Goal: Transaction & Acquisition: Purchase product/service

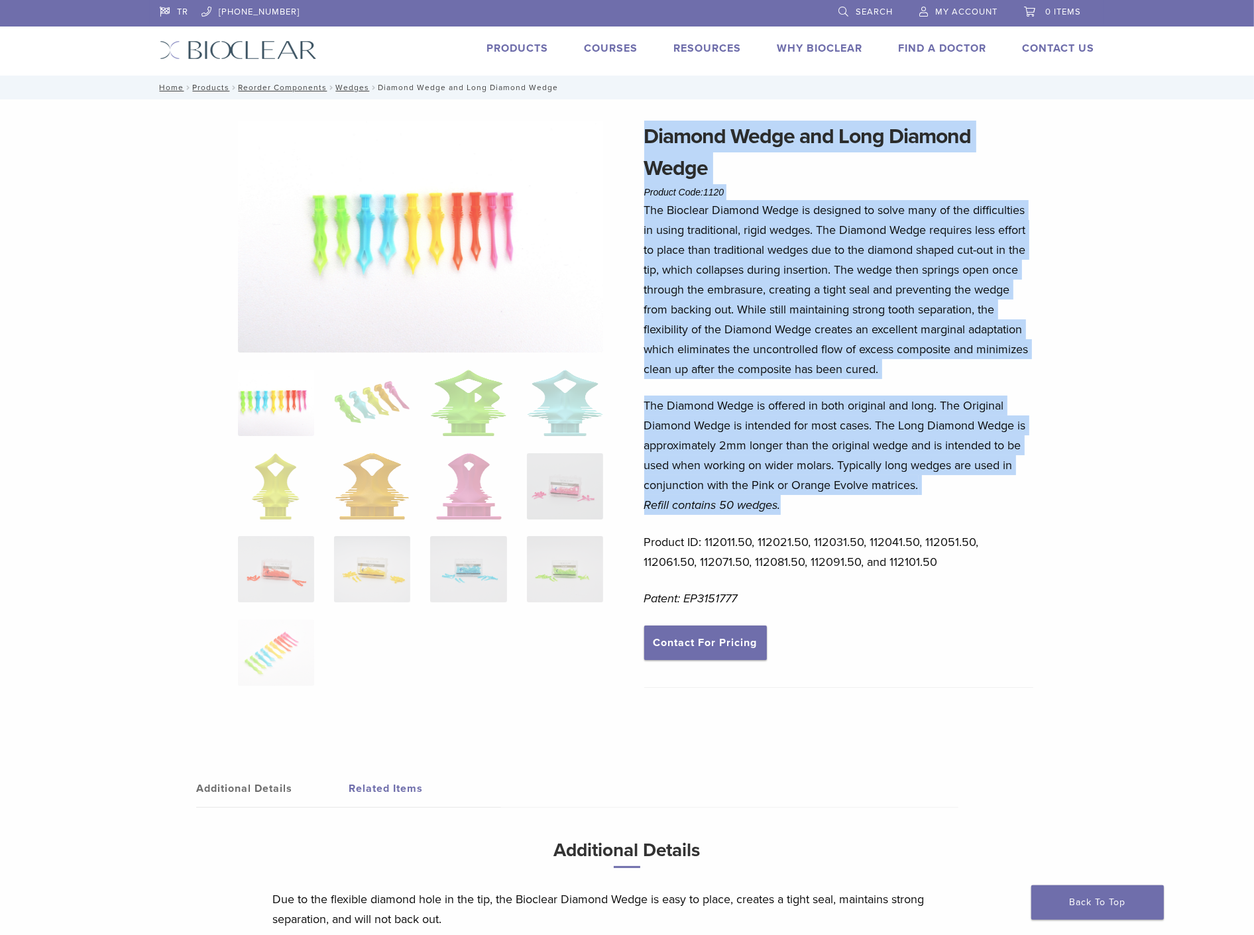
click at [844, 12] on link "Search" at bounding box center [865, 10] width 54 height 20
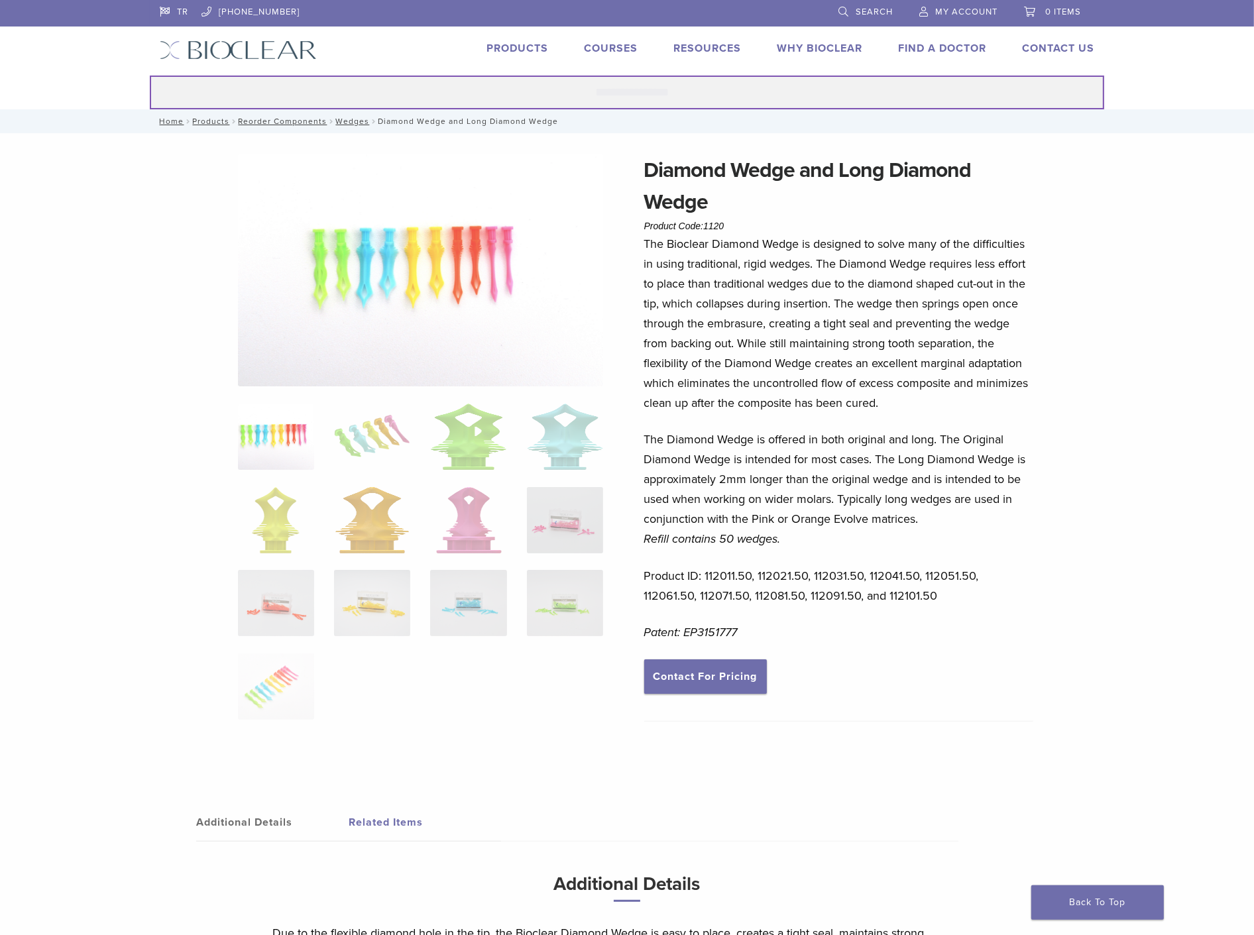
click at [690, 95] on input "Search for:" at bounding box center [627, 93] width 954 height 34
paste input "**********"
drag, startPoint x: 634, startPoint y: 95, endPoint x: 552, endPoint y: 91, distance: 81.6
click at [552, 91] on input "**********" at bounding box center [627, 93] width 954 height 34
type input "********"
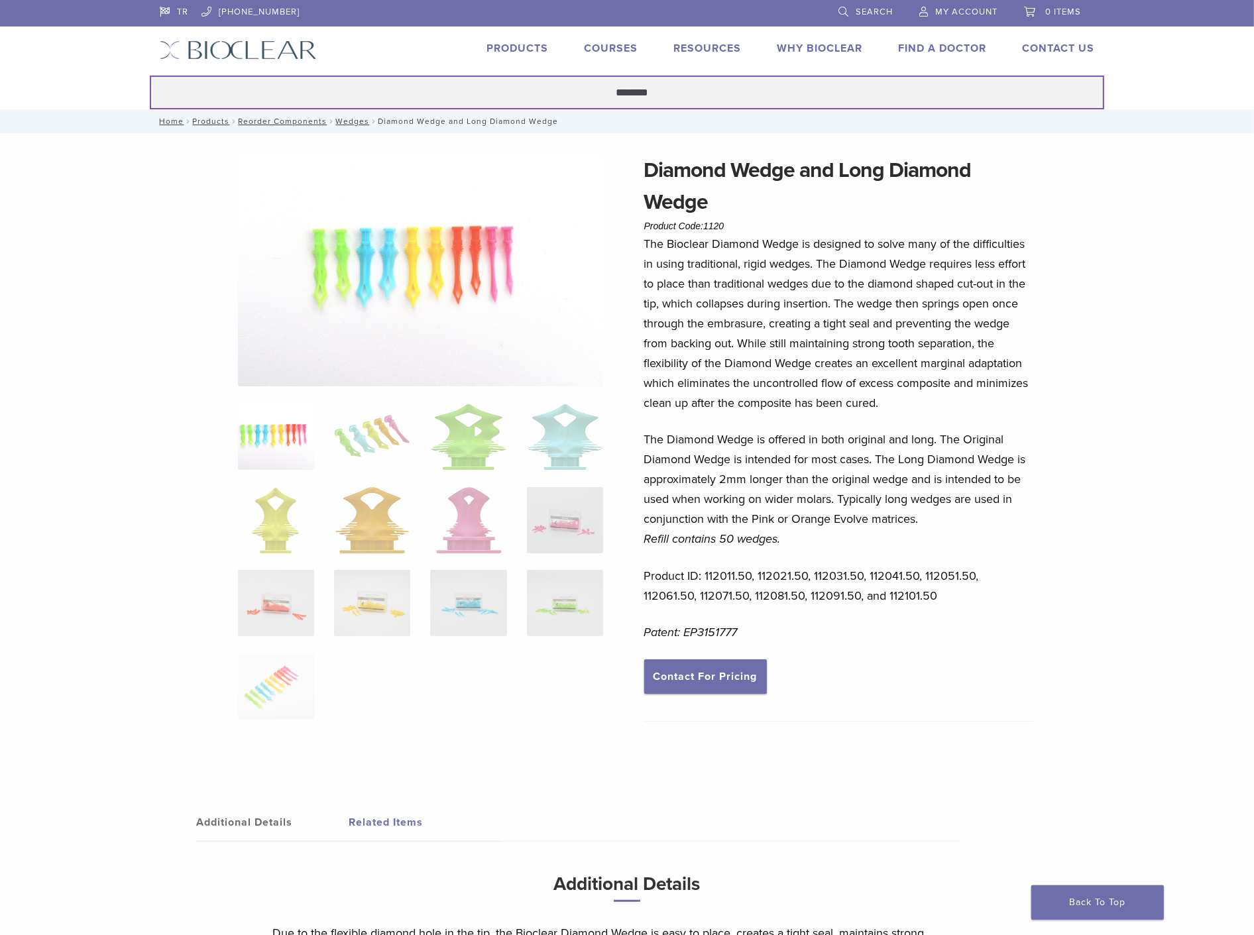
click at [149, 75] on button "Search" at bounding box center [149, 75] width 1 height 1
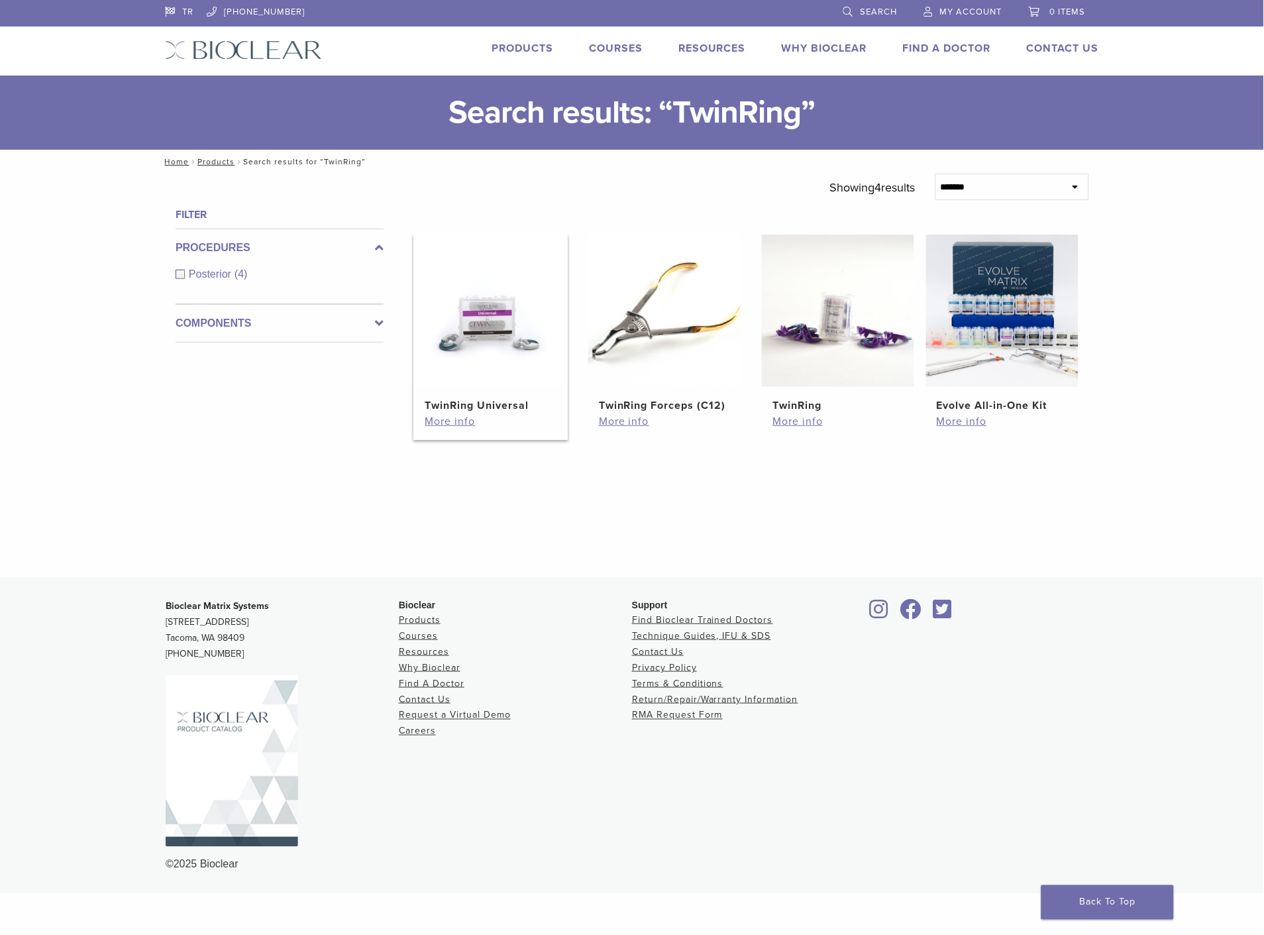
click at [485, 364] on img at bounding box center [490, 311] width 152 height 152
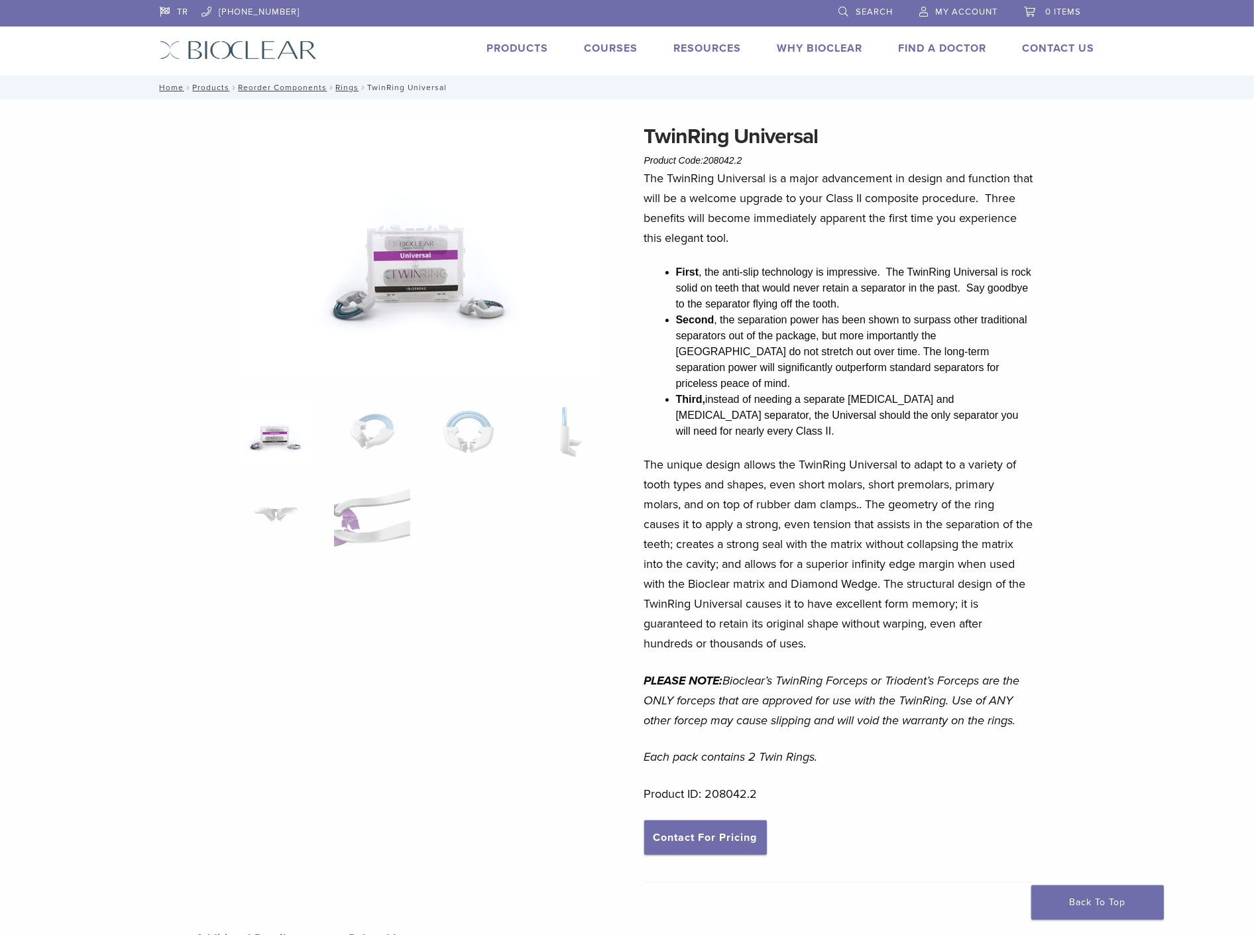
click at [416, 306] on img at bounding box center [421, 251] width 366 height 261
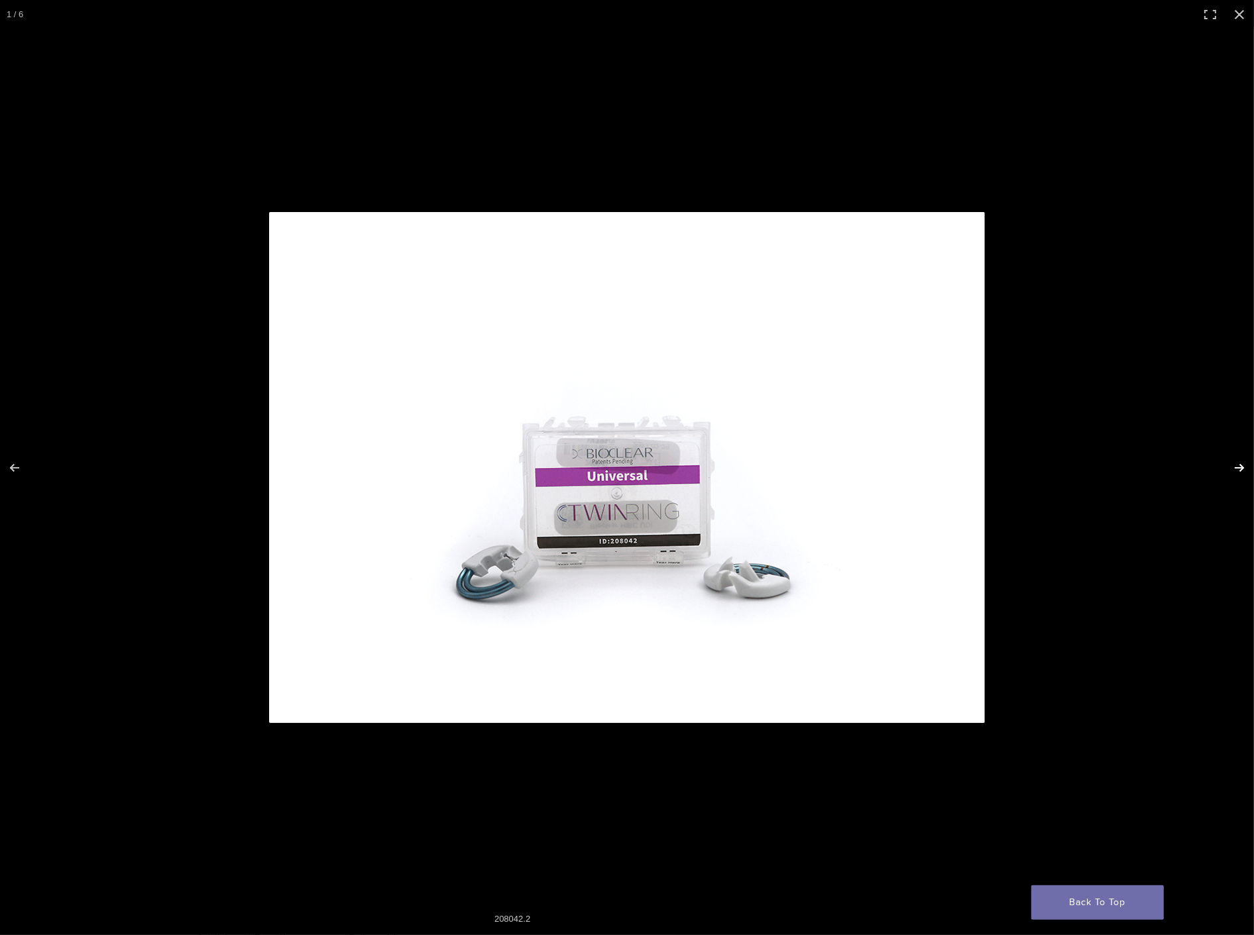
click at [1235, 472] on button "Next (arrow right)" at bounding box center [1230, 468] width 46 height 66
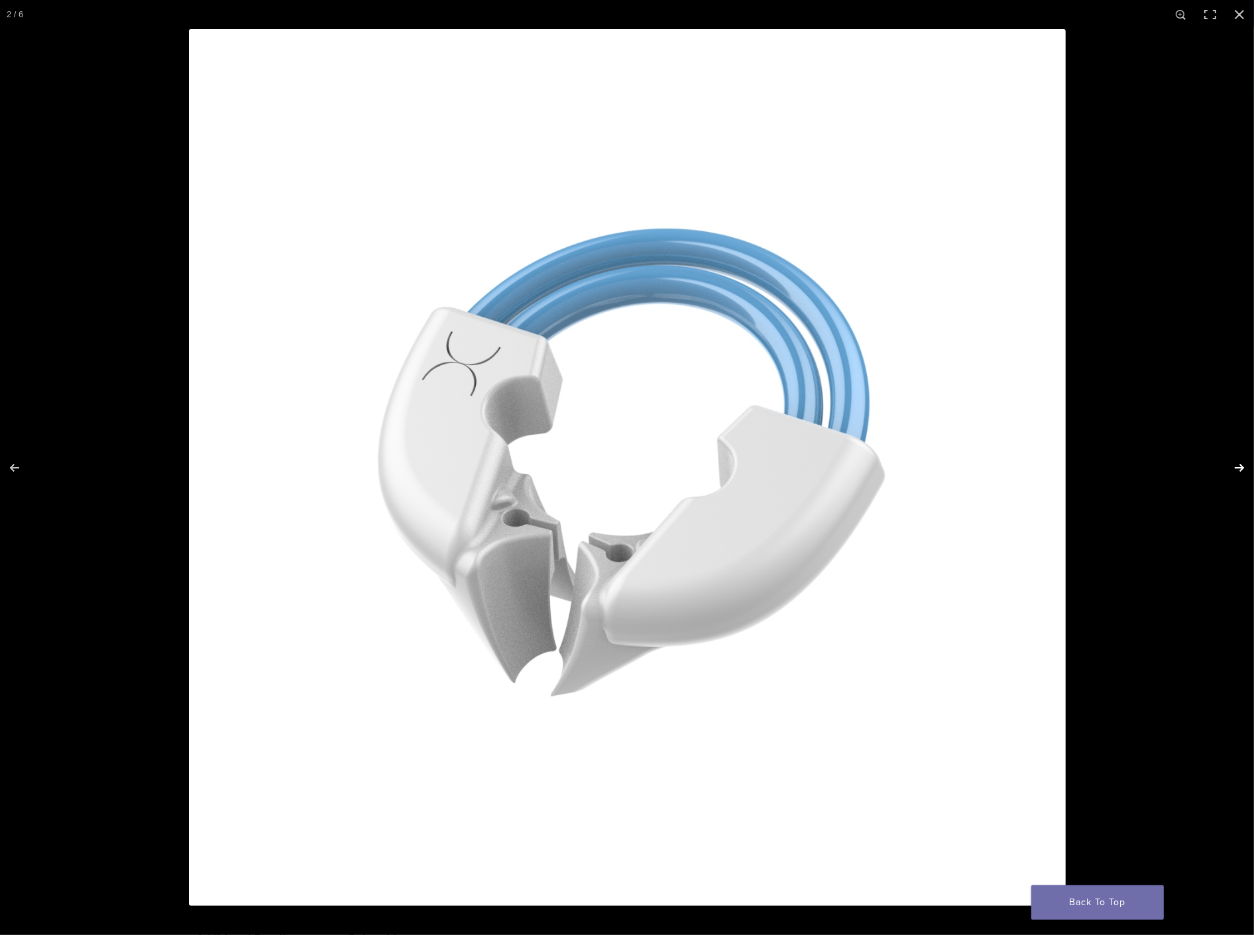
click at [1231, 465] on button "Next (arrow right)" at bounding box center [1230, 468] width 46 height 66
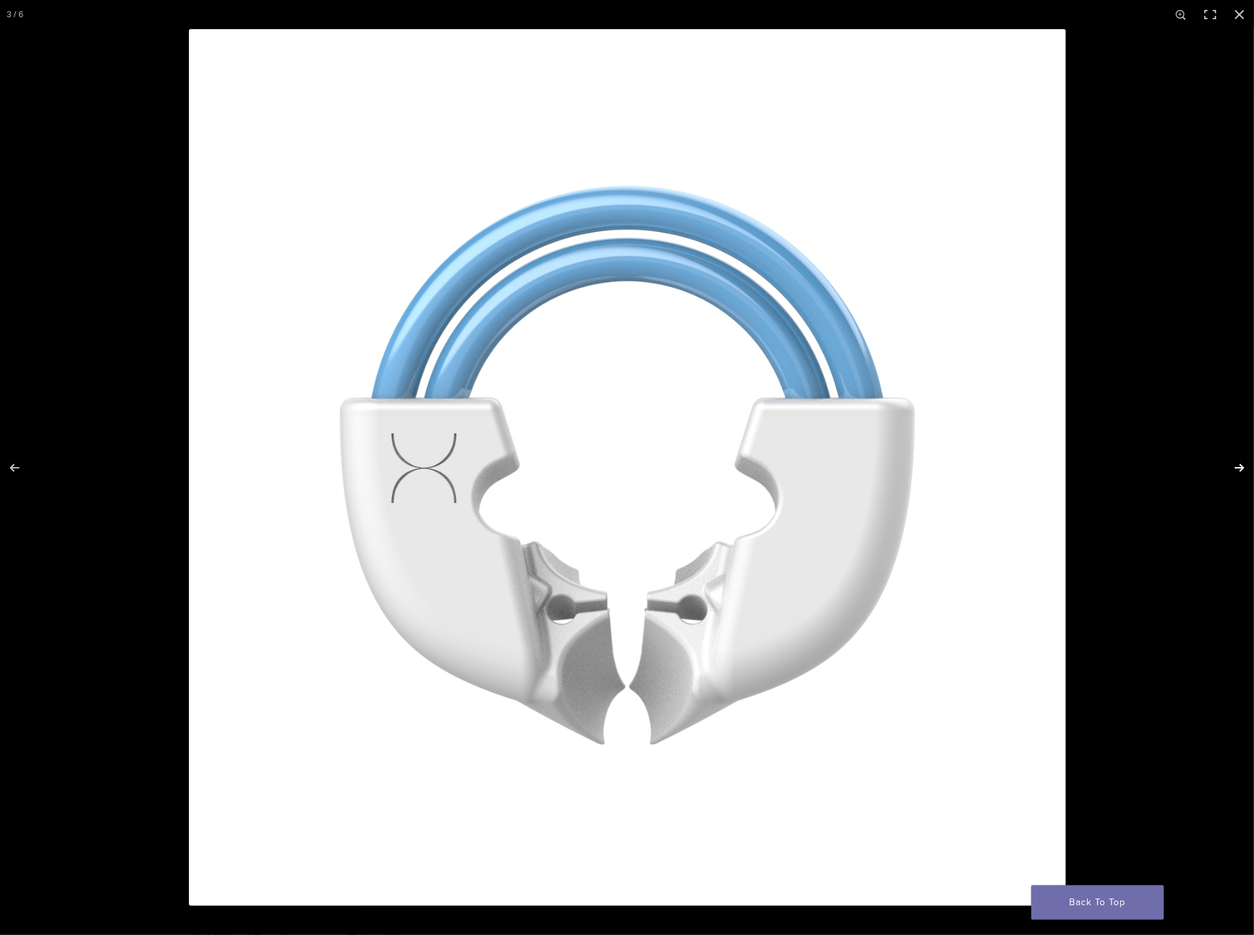
click at [1246, 467] on button "Next (arrow right)" at bounding box center [1230, 468] width 46 height 66
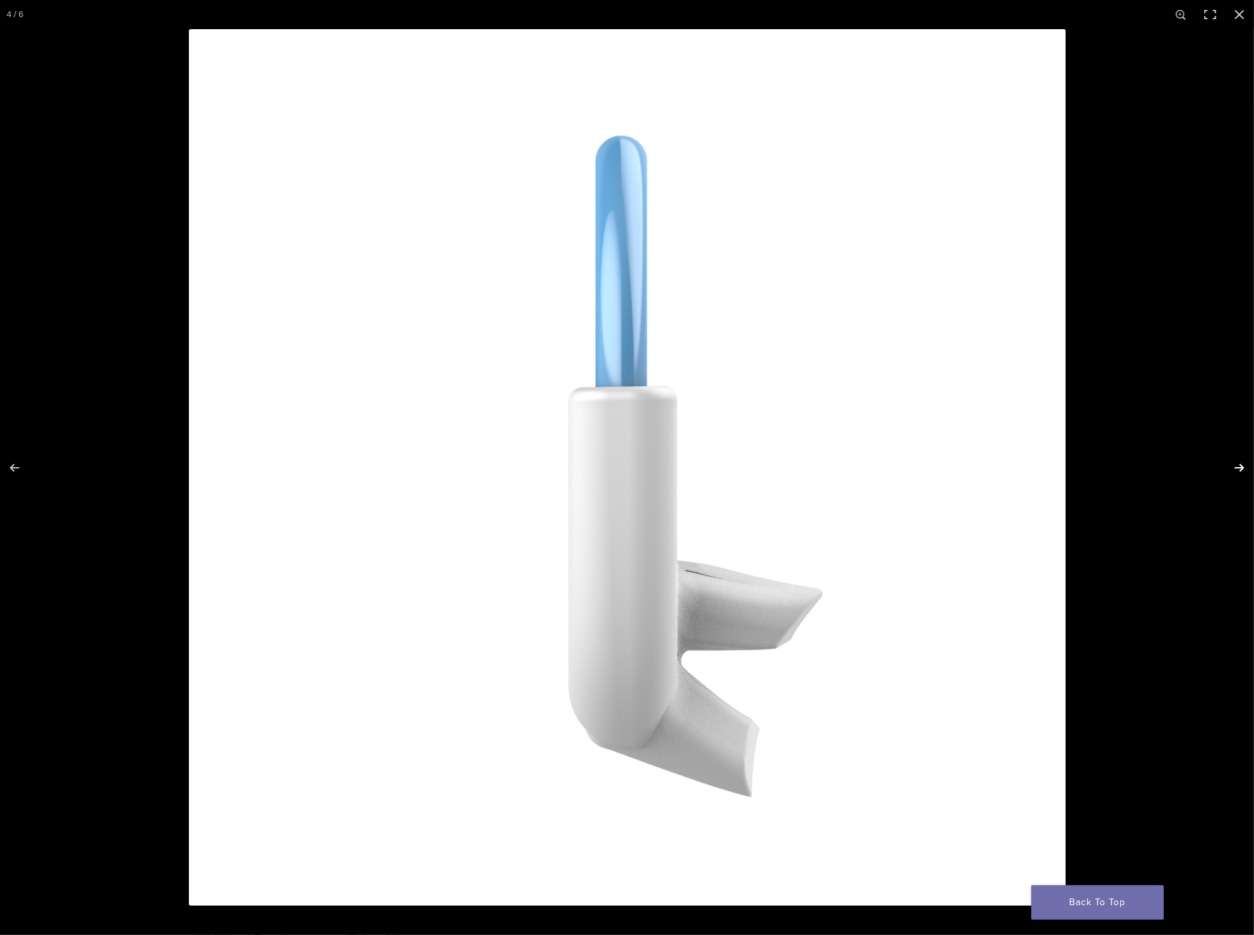
click at [1235, 469] on button "Next (arrow right)" at bounding box center [1230, 468] width 46 height 66
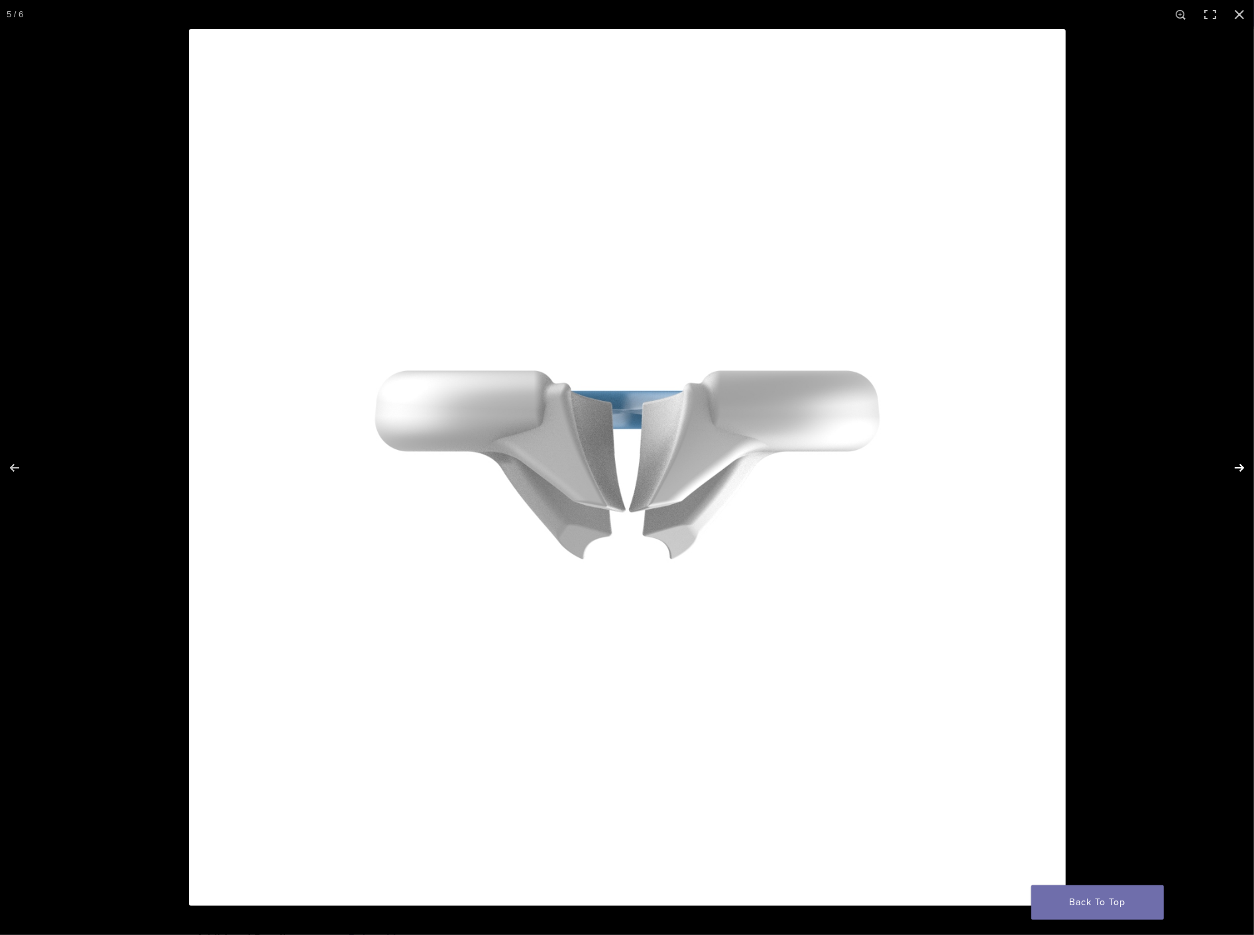
click at [1233, 463] on button "Next (arrow right)" at bounding box center [1230, 468] width 46 height 66
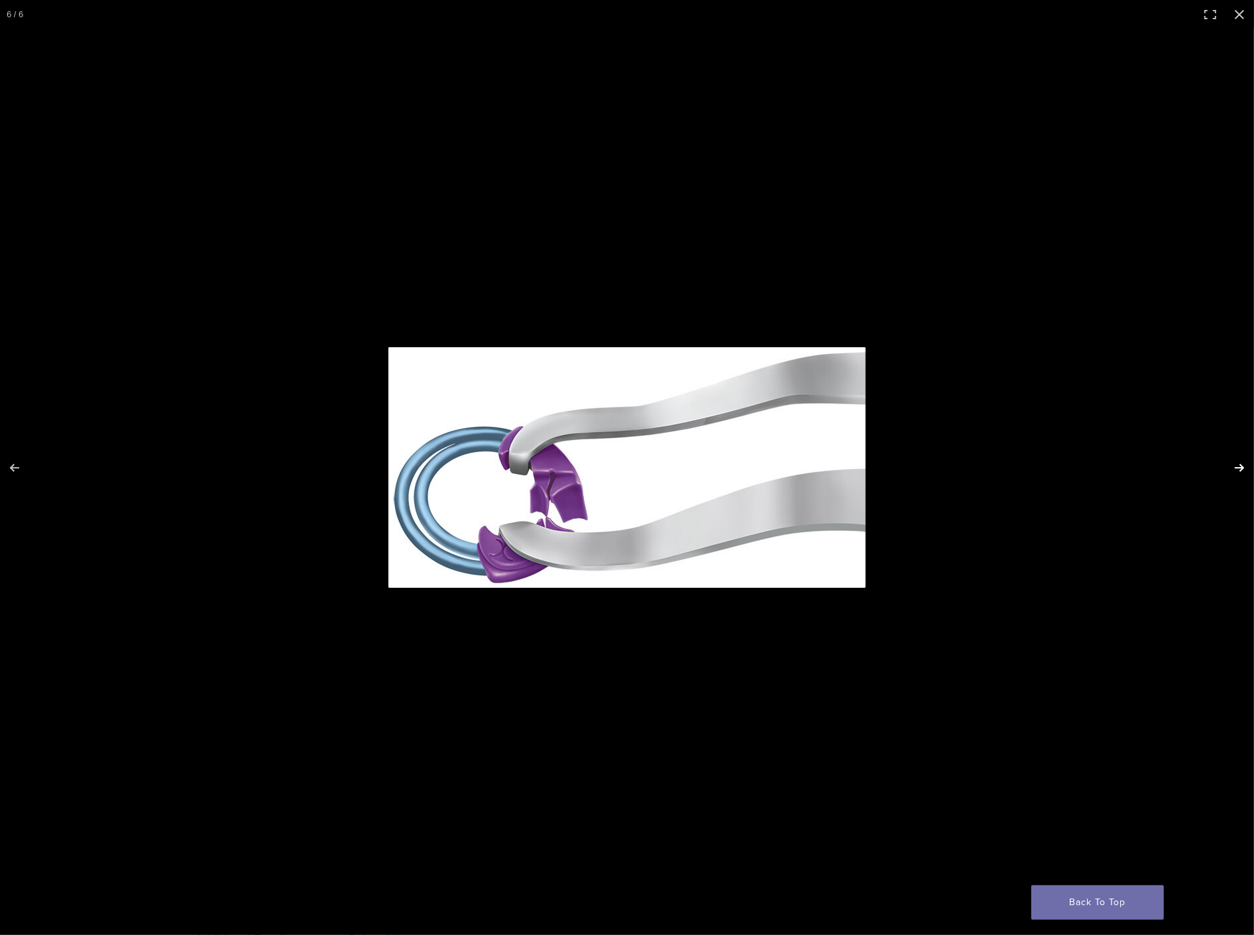
click at [1235, 462] on button "Next (arrow right)" at bounding box center [1230, 468] width 46 height 66
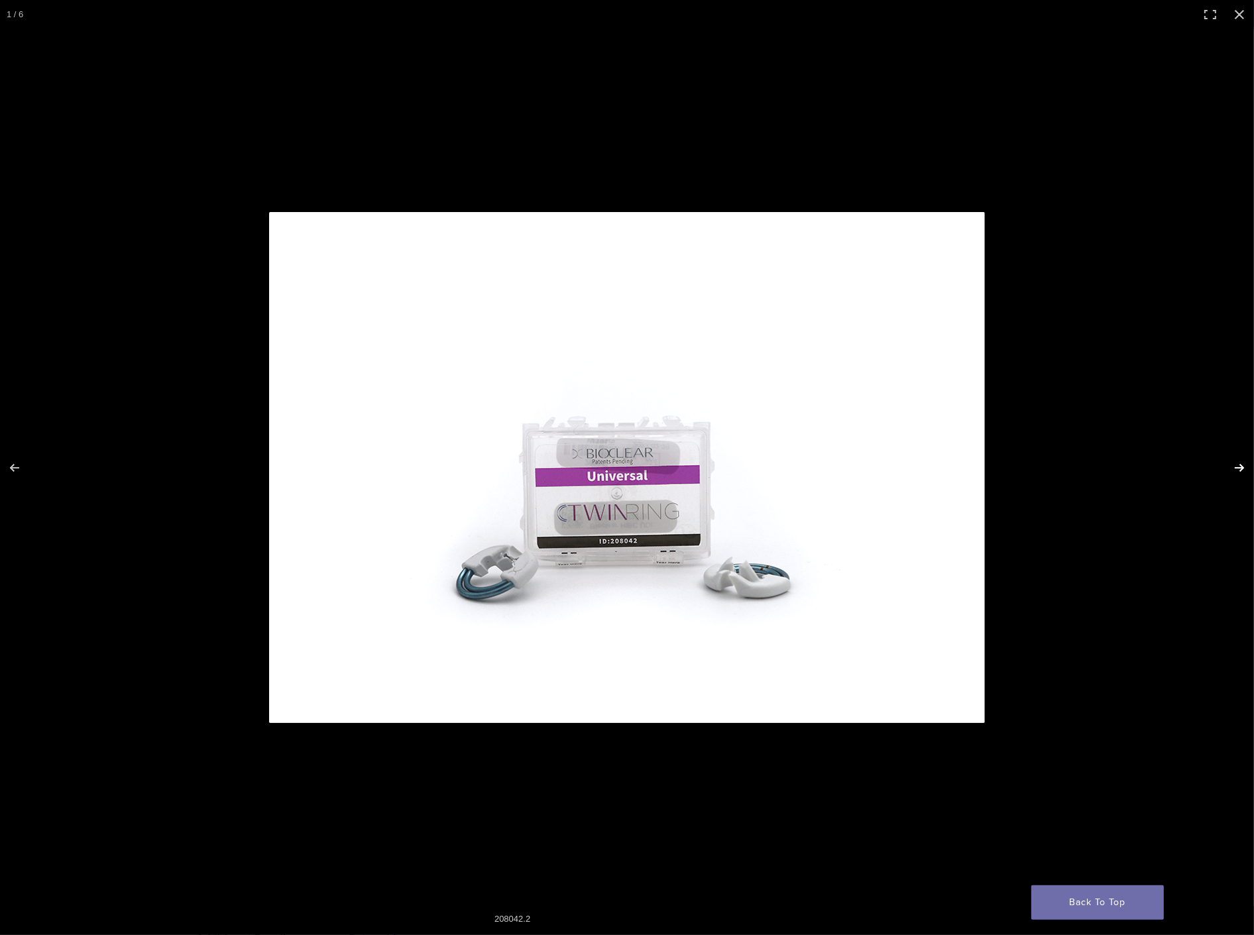
click at [1235, 462] on button "Next (arrow right)" at bounding box center [1230, 468] width 46 height 66
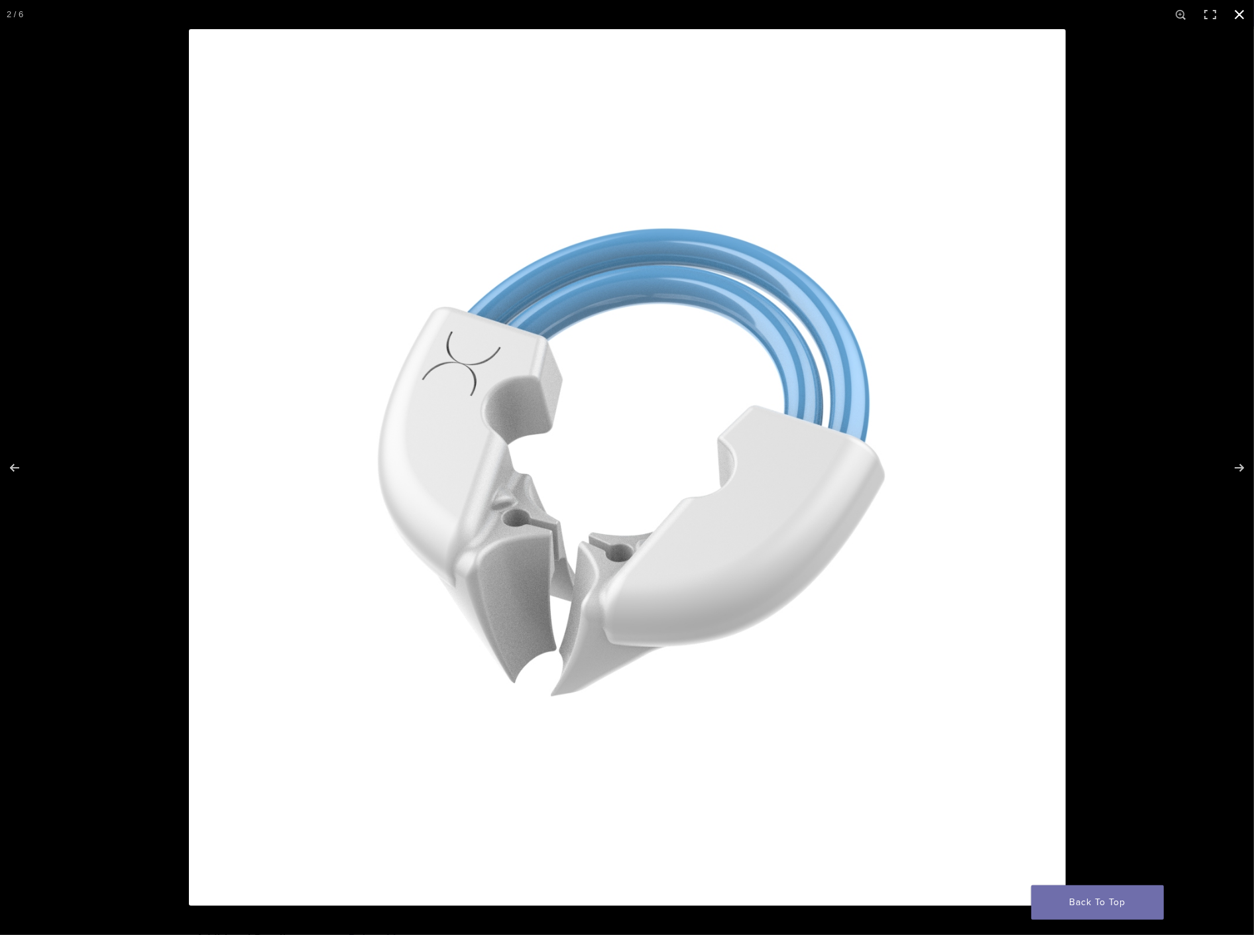
click at [1235, 16] on button "Close (Esc)" at bounding box center [1239, 14] width 29 height 29
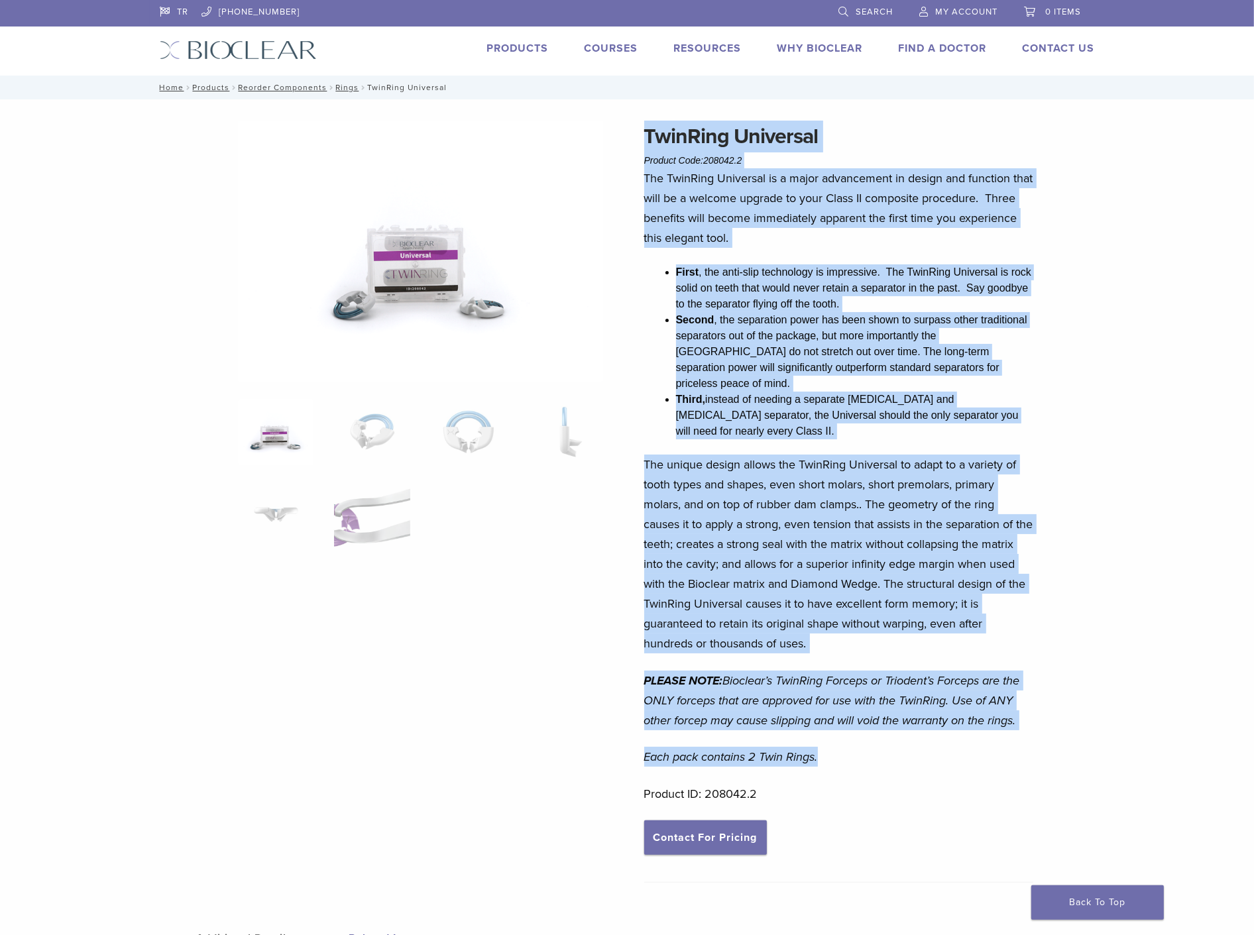
drag, startPoint x: 643, startPoint y: 130, endPoint x: 826, endPoint y: 716, distance: 613.7
click at [826, 716] on div "TwinRing Universal Product Code: 208042.2 $ 284.97 The TwinRing Universal is a …" at bounding box center [839, 506] width 390 height 771
copy div "TwinRing Universal Product Code: 208042.2 $ 284.97 The TwinRing Universal is a …"
